Goal: Information Seeking & Learning: Find specific fact

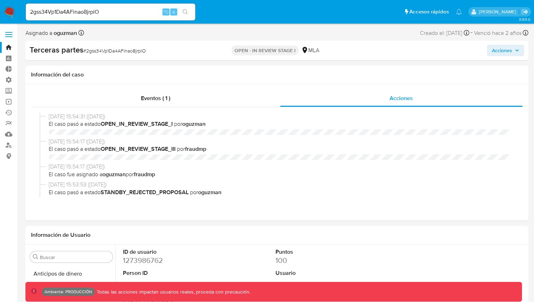
select select "10"
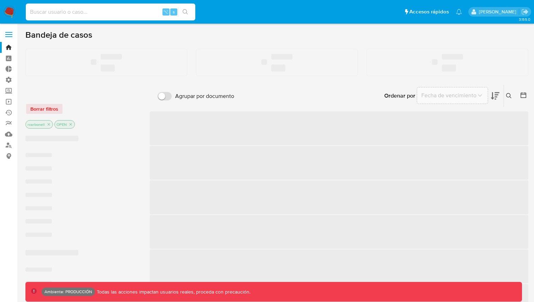
click at [135, 14] on input at bounding box center [110, 11] width 169 height 9
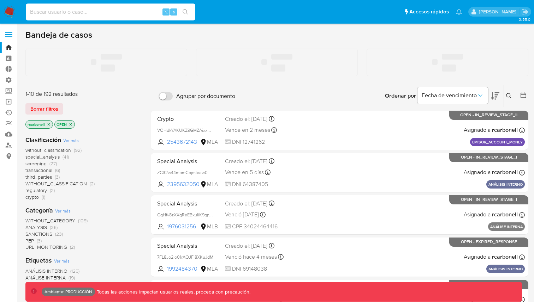
paste input "yIB1w4B6msgoSOLq2L3HvJAj"
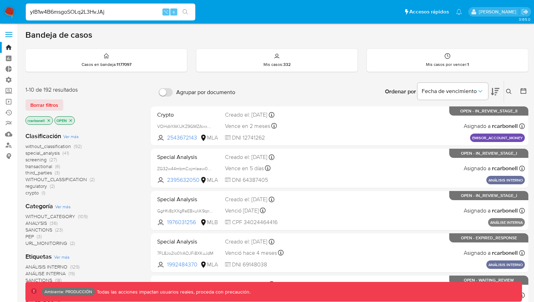
type input "yIB1w4B6msgoSOLq2L3HvJAj"
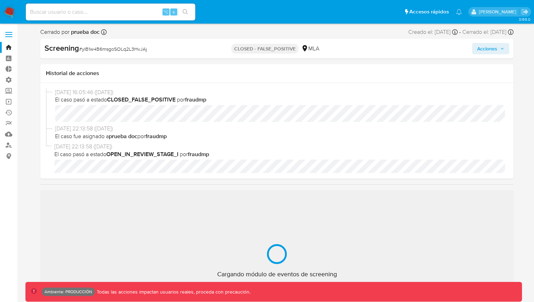
scroll to position [332, 0]
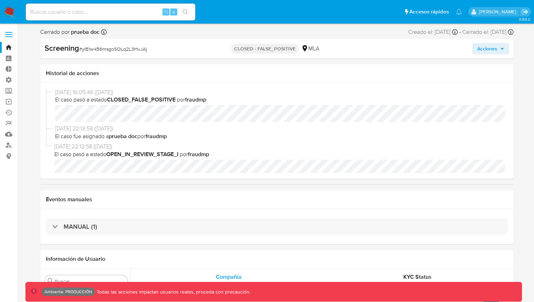
select select "10"
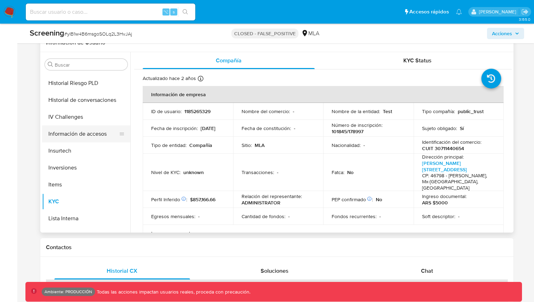
scroll to position [0, 0]
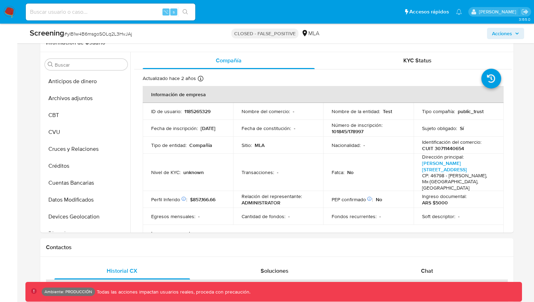
click at [11, 11] on img at bounding box center [10, 12] width 12 height 12
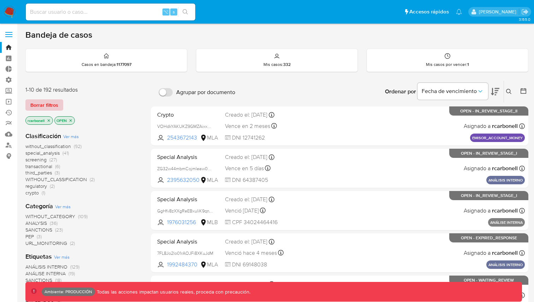
click at [37, 108] on span "Borrar filtros" at bounding box center [44, 105] width 28 height 10
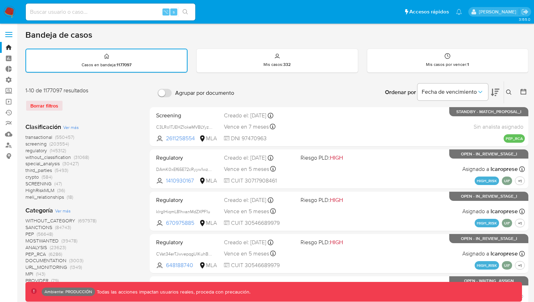
click at [507, 90] on icon at bounding box center [509, 93] width 6 height 6
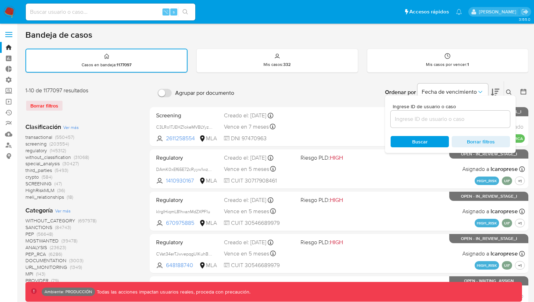
click at [440, 113] on div at bounding box center [449, 119] width 119 height 17
click at [434, 118] on input at bounding box center [449, 119] width 119 height 9
paste input "yIB1w4B6msgoSOLq2L3HvJAj"
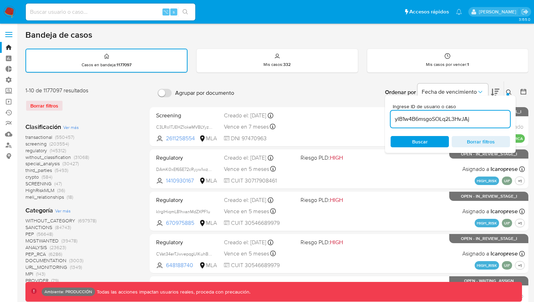
type input "yIB1w4B6msgoSOLq2L3HvJAj"
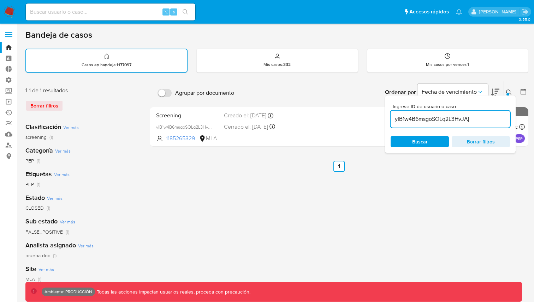
click at [340, 91] on div "Ordenar por Fecha de vencimiento No es posible ordenar los resultados mientras …" at bounding box center [383, 93] width 290 height 22
click at [288, 212] on div "Agrupar por documento Ordenar por Fecha de vencimiento No es posible ordenar lo…" at bounding box center [339, 236] width 378 height 310
click at [481, 182] on div "Agrupar por documento Ordenar por Fecha de vencimiento No es posible ordenar lo…" at bounding box center [339, 236] width 378 height 310
click at [508, 96] on div "Ingrese ID de usuario o caso yIB1w4B6msgoSOLq2L3HvJAj Buscar Borrar filtros" at bounding box center [450, 125] width 131 height 58
click at [508, 91] on icon at bounding box center [509, 93] width 6 height 6
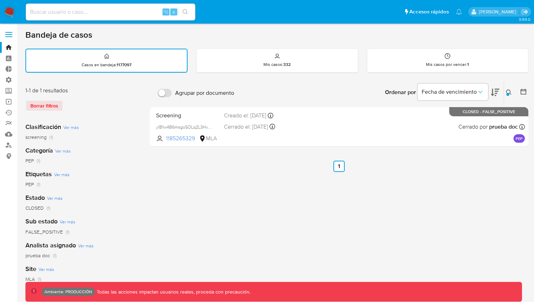
click at [145, 18] on div "⌥ s" at bounding box center [110, 12] width 169 height 17
click at [139, 13] on input at bounding box center [110, 11] width 169 height 9
paste input "jjiRbNCYgBCl8S24gO5ZnrIV"
type input "jjiRbNCYgBCl8S24gO5ZnrIV"
click at [186, 7] on button "search-icon" at bounding box center [185, 12] width 14 height 10
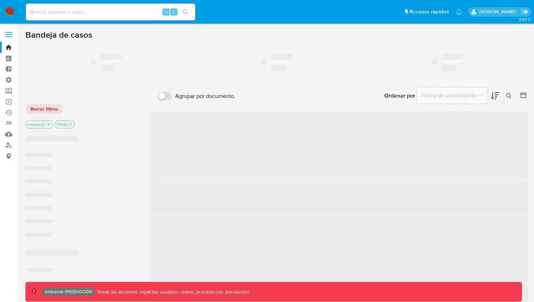
click at [56, 10] on input at bounding box center [110, 11] width 169 height 9
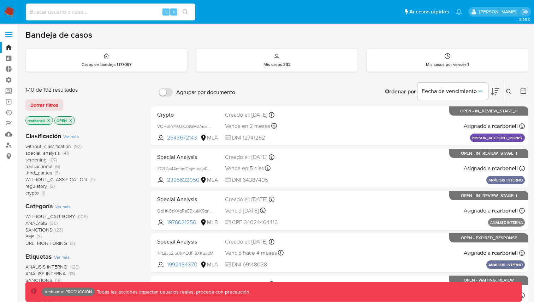
paste input "yIB1w4B6msgoSOLq2L3HvJA"
type input "yIB1w4B6msgoSOLq2L3HvJA"
click at [181, 13] on button "search-icon" at bounding box center [185, 12] width 14 height 10
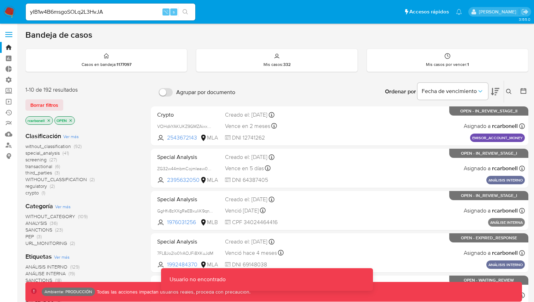
click at [179, 13] on button "search-icon" at bounding box center [185, 12] width 14 height 10
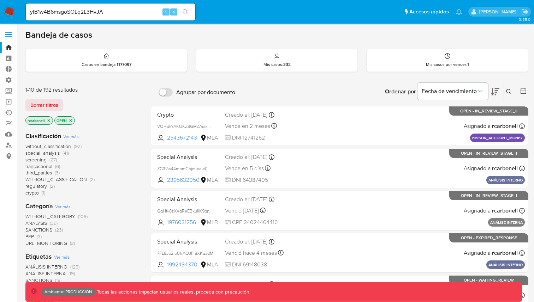
click at [110, 17] on div "yIB1w4B6msgoSOLq2L3HvJA ⌥ s" at bounding box center [110, 12] width 169 height 17
click at [114, 9] on input "yIB1w4B6msgoSOLq2L3HvJA" at bounding box center [110, 11] width 169 height 9
paste input "j"
type input "yIB1w4B6msgoSOLq2L3HvJAj"
click at [115, 11] on input "yIB1w4B6msgoSOLq2L3HvJAj" at bounding box center [110, 11] width 169 height 9
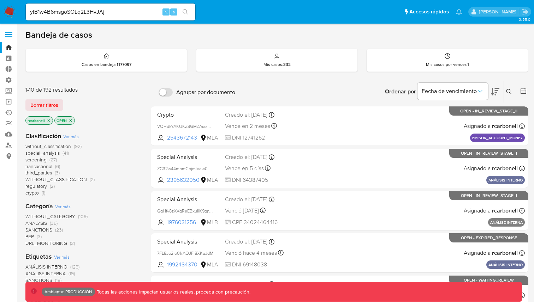
click at [186, 11] on icon "search-icon" at bounding box center [185, 12] width 6 height 6
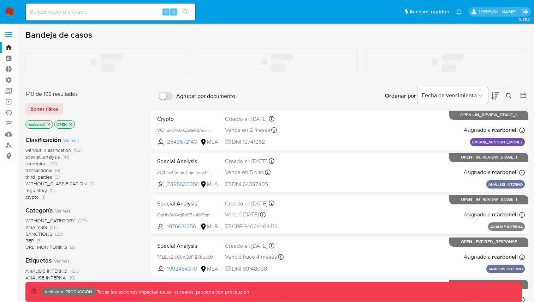
click at [139, 10] on input at bounding box center [110, 11] width 169 height 9
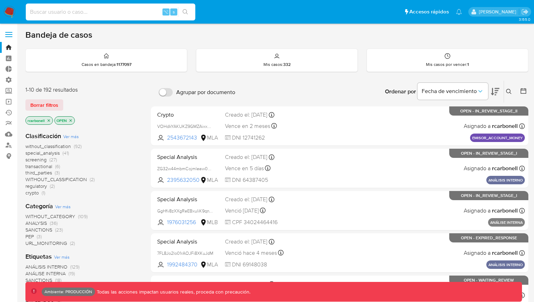
paste input "yIB1w4B6msgoSOLq2L3HvJAj"
type input "yIB1w4B6msgoSOLq2L3HvJAj"
click at [185, 10] on icon "search-icon" at bounding box center [185, 12] width 6 height 6
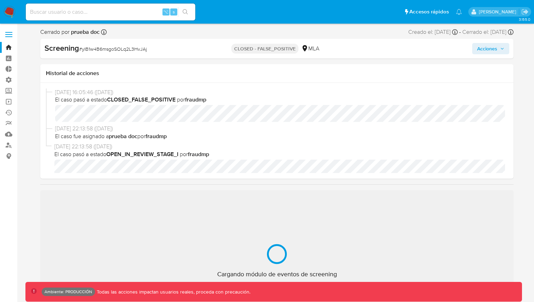
scroll to position [332, 0]
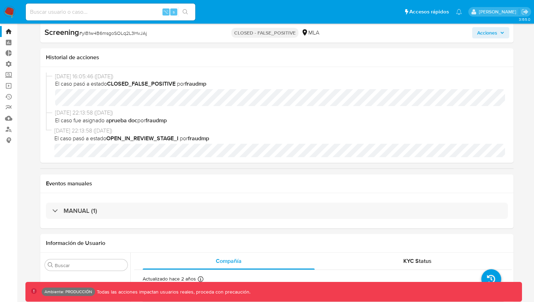
select select "10"
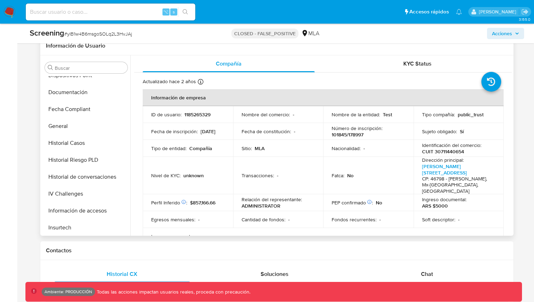
scroll to position [164, 0]
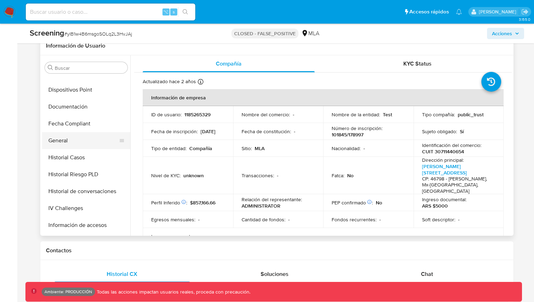
click at [63, 140] on button "General" at bounding box center [83, 140] width 83 height 17
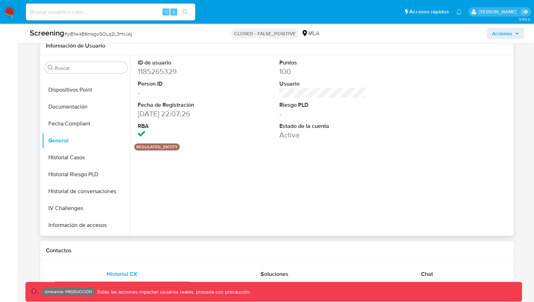
click at [160, 68] on dd "1185265329" at bounding box center [181, 72] width 87 height 10
copy dd "1185265329"
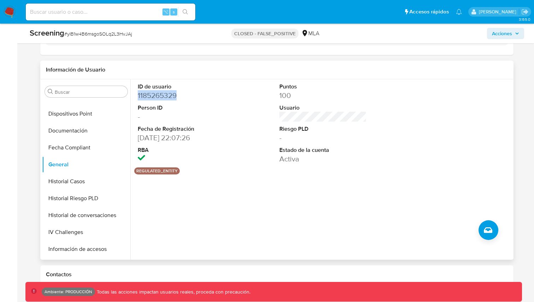
scroll to position [158, 0]
